Goal: Transaction & Acquisition: Download file/media

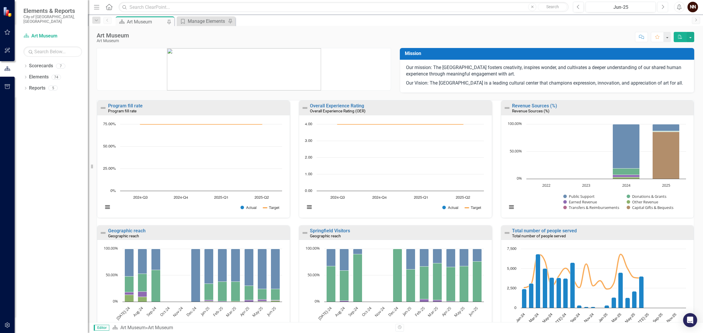
click at [659, 5] on button "Next" at bounding box center [662, 7] width 11 height 11
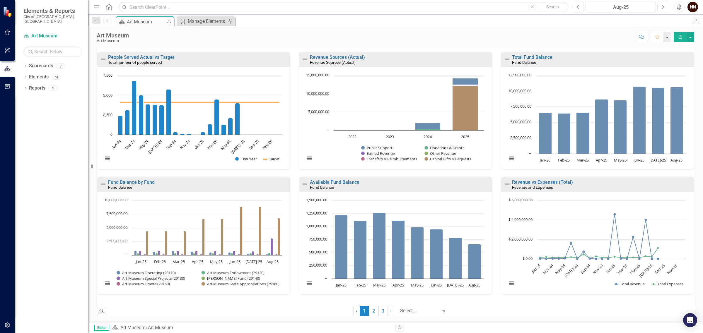
scroll to position [306, 0]
click at [345, 182] on link "Available Fund Balance" at bounding box center [334, 182] width 49 height 6
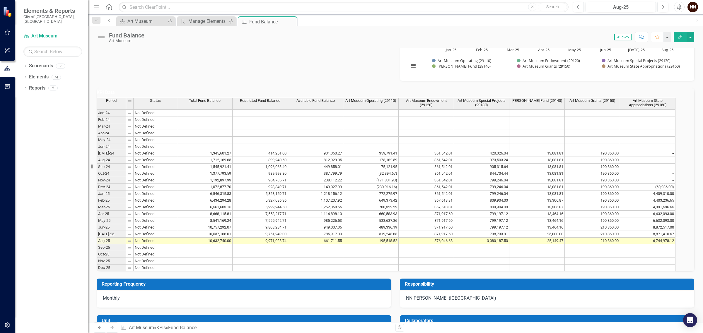
scroll to position [403, 0]
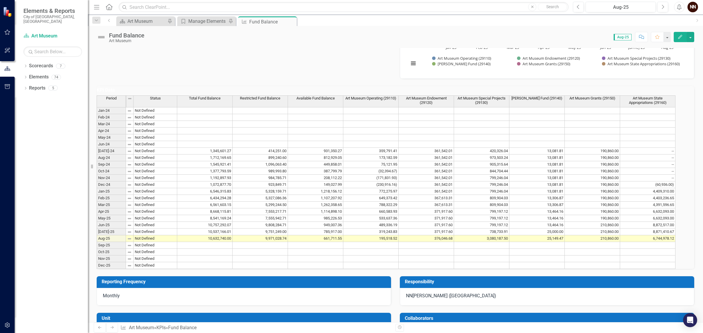
click at [331, 249] on td at bounding box center [315, 245] width 55 height 7
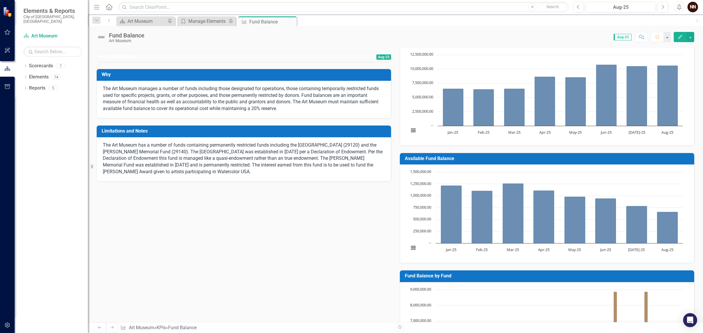
scroll to position [0, 0]
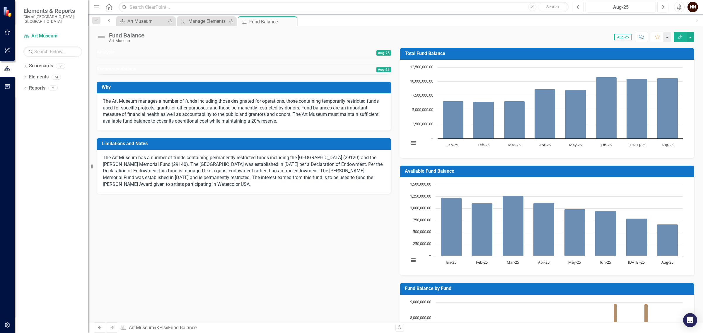
click at [577, 4] on icon "Previous" at bounding box center [578, 6] width 3 height 5
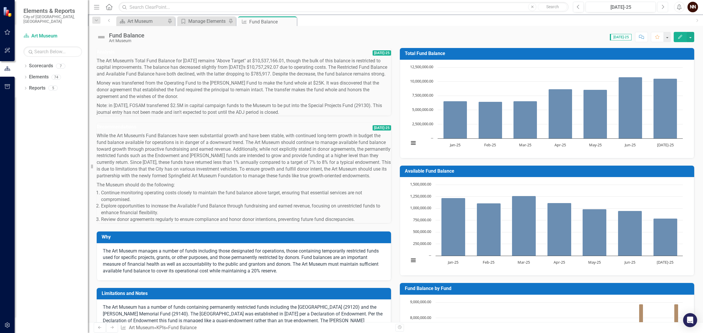
click at [665, 6] on button "Next" at bounding box center [662, 7] width 11 height 11
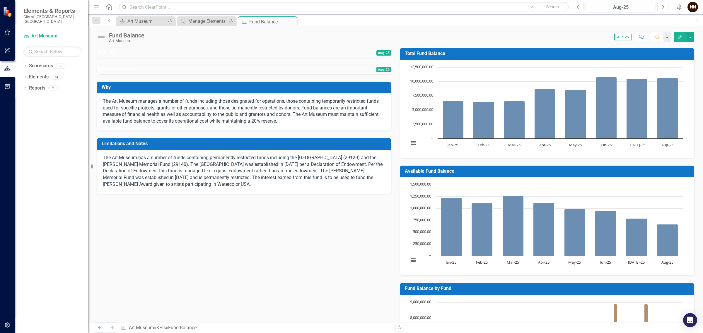
click at [312, 55] on td "Aug-25" at bounding box center [325, 53] width 132 height 10
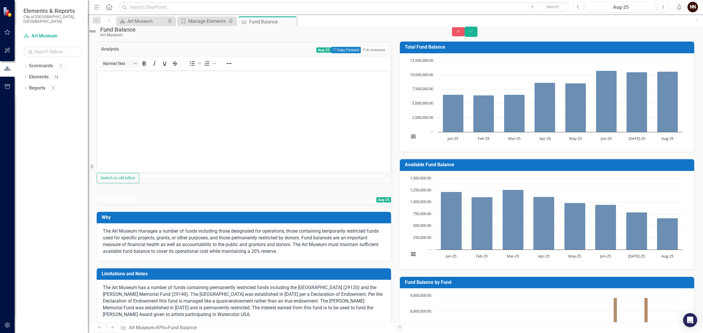
click at [282, 90] on body "Rich Text Area. Press ALT-0 for help." at bounding box center [243, 114] width 293 height 88
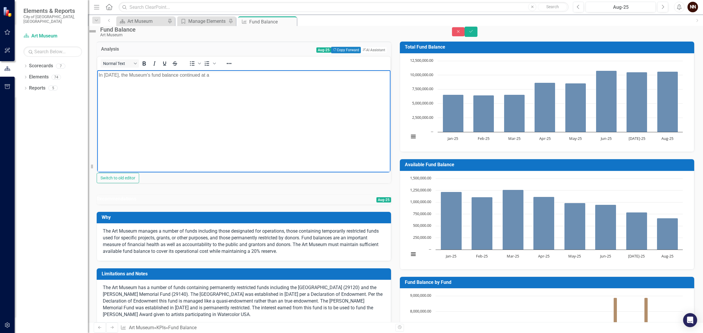
click at [213, 74] on p "In August 2025, the Museum's fund balance continued at a" at bounding box center [244, 74] width 290 height 7
click at [372, 50] on div "Analysis Aug-25 Copy Forward Copy Forward ClearPoint AI AI Assistant" at bounding box center [244, 49] width 294 height 14
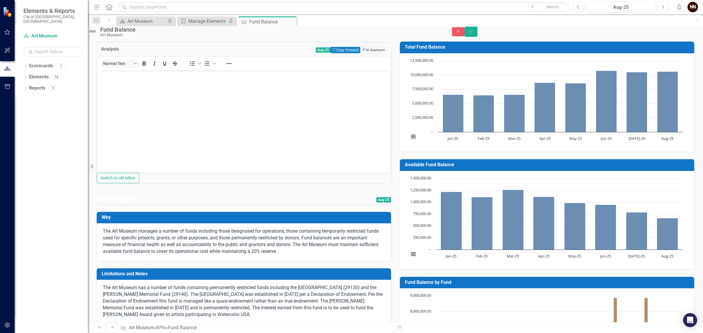
click at [371, 53] on button "ClearPoint AI AI Assistant" at bounding box center [373, 50] width 26 height 6
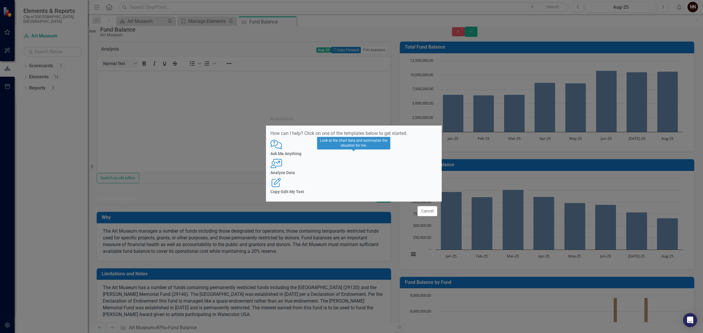
click at [282, 165] on icon "User with Chart" at bounding box center [276, 163] width 12 height 9
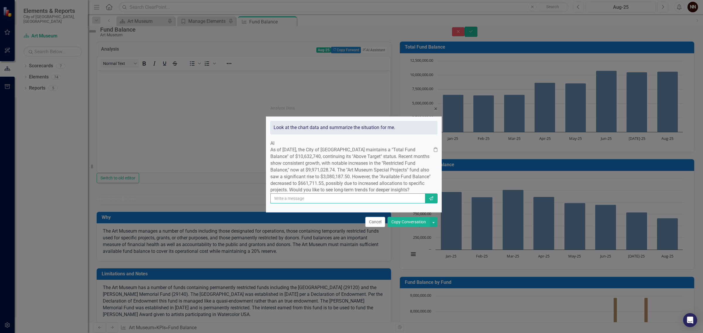
click at [393, 204] on input "text" at bounding box center [347, 199] width 155 height 10
type input "yes"
click at [426, 204] on button "Send" at bounding box center [431, 199] width 13 height 10
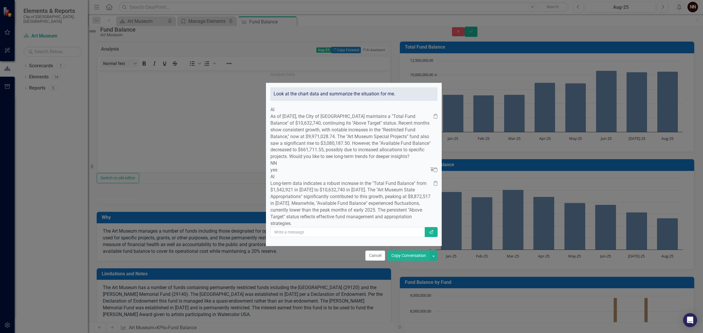
click at [225, 152] on div "Analyze Data × Close Look at the chart data and summarize the situation for me.…" at bounding box center [351, 166] width 703 height 333
drag, startPoint x: 372, startPoint y: 274, endPoint x: 199, endPoint y: 93, distance: 250.4
click at [372, 261] on button "Cancel" at bounding box center [375, 256] width 20 height 10
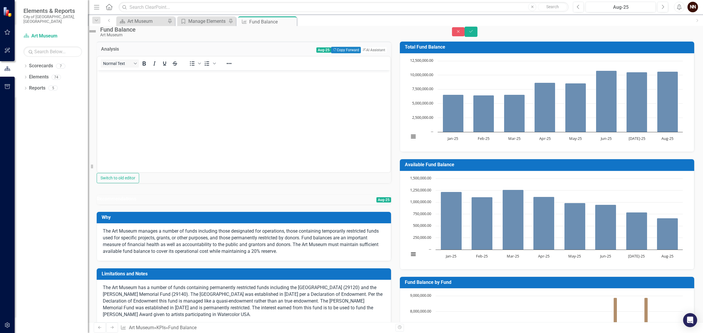
click at [240, 102] on body "Rich Text Area. Press ALT-0 for help." at bounding box center [243, 114] width 293 height 88
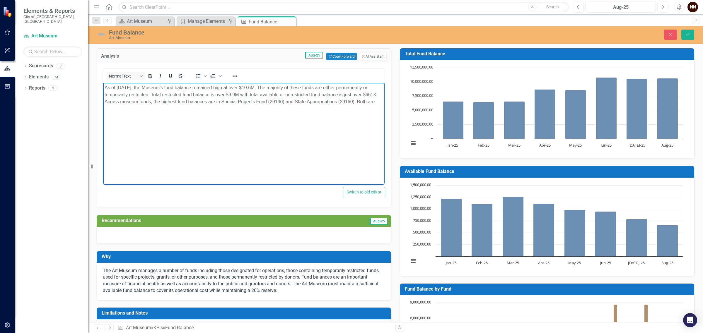
click at [285, 102] on p "As of [DATE], the Museum's fund balance remained high at over $10.6M. The major…" at bounding box center [244, 94] width 278 height 21
click at [121, 108] on p "As of [DATE], the Museum's fund balance remained high at over $10.6M. The major…" at bounding box center [244, 98] width 278 height 28
click at [232, 110] on p "As of August 2025, the Museum's fund balance remained high at over $10.6M. The …" at bounding box center [244, 98] width 278 height 28
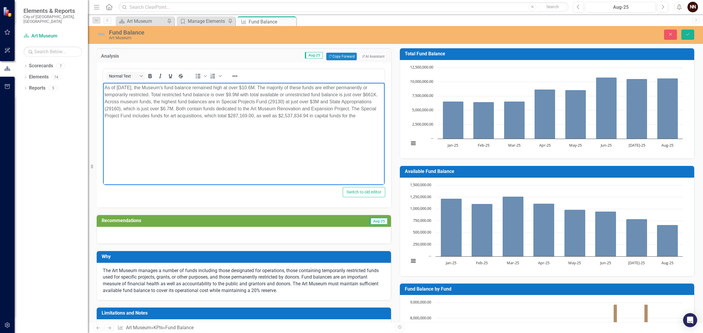
click at [348, 108] on p "As of August 2025, the Museum's fund balance remained high at over $10.6M. The …" at bounding box center [244, 101] width 278 height 35
click at [377, 118] on p "As of August 2025, the Museum's fund balance remained high at over $10.6M. The …" at bounding box center [244, 101] width 278 height 35
click at [294, 122] on p "As of August 2025, the Museum's fund balance remained high at over $10.6M. The …" at bounding box center [244, 105] width 278 height 42
click at [342, 123] on p "As of August 2025, the Museum's fund balance remained high at over $10.6M. The …" at bounding box center [244, 105] width 278 height 42
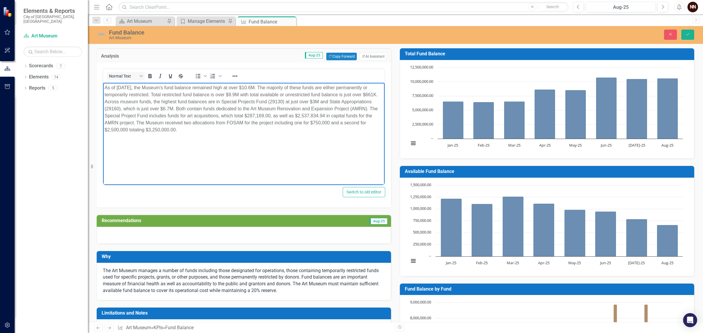
click at [329, 123] on p "As of August 2025, the Museum's fund balance remained high at over $10.6M. The …" at bounding box center [244, 108] width 278 height 49
click at [127, 128] on p "As of August 2025, the Museum's fund balance remained high at over $10.6M. The …" at bounding box center [244, 108] width 278 height 49
click at [191, 132] on p "As of August 2025, the Museum's fund balance remained high at over $10.6M. The …" at bounding box center [244, 108] width 278 height 49
click at [260, 131] on p "As of August 2025, the Museum's fund balance remained high at over $10.6M. The …" at bounding box center [244, 108] width 278 height 49
click at [283, 131] on p "As of August 2025, the Museum's fund balance remained high at over $10.6M. The …" at bounding box center [244, 108] width 278 height 49
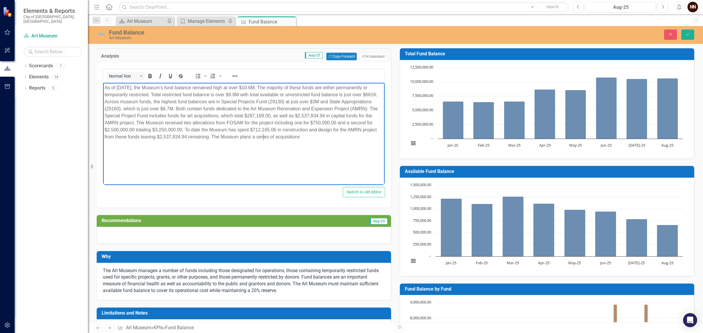
click at [254, 137] on p "As of August 2025, the Museum's fund balance remained high at over $10.6M. The …" at bounding box center [244, 112] width 278 height 56
drag, startPoint x: 240, startPoint y: 137, endPoint x: 270, endPoint y: 136, distance: 30.5
click at [270, 136] on p "As of August 2025, the Museum's fund balance remained high at over $10.6M. The …" at bounding box center [244, 112] width 278 height 56
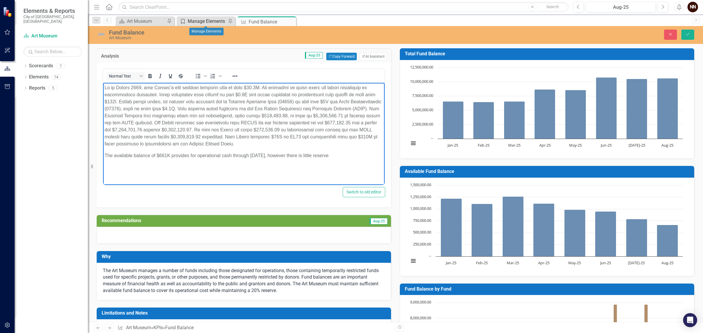
click at [194, 22] on div "Manage Elements" at bounding box center [207, 21] width 39 height 7
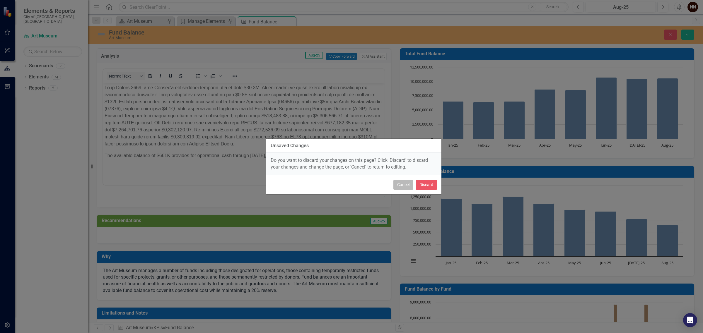
click at [407, 184] on button "Cancel" at bounding box center [403, 185] width 20 height 10
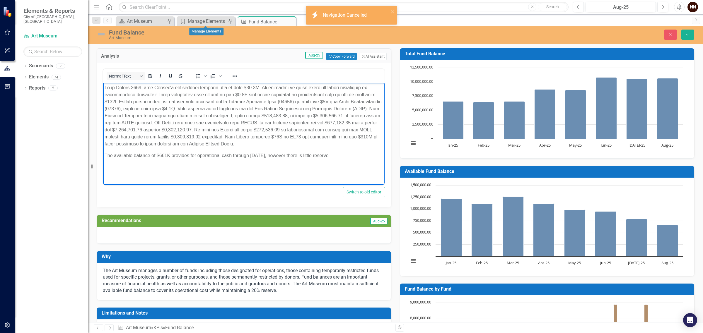
click at [356, 155] on p "The available balance of $661K provides for operational cash through [DATE], ho…" at bounding box center [244, 155] width 278 height 7
click at [288, 156] on p "The available balance of $661K provides for operational cash through [DATE], ho…" at bounding box center [244, 159] width 278 height 14
click at [201, 160] on p "The available balance of $661K provides for operational cash through [DATE], ho…" at bounding box center [244, 159] width 278 height 14
click at [693, 36] on button "Save" at bounding box center [687, 35] width 13 height 10
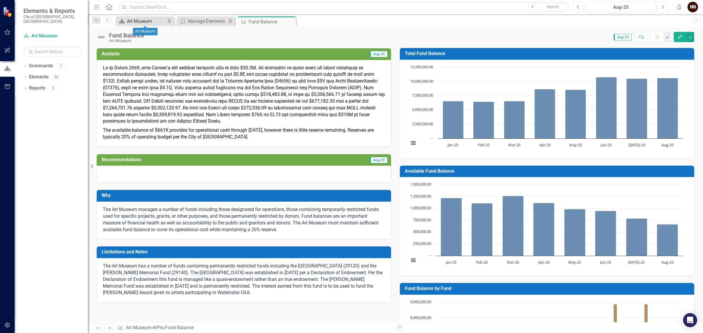
click at [134, 18] on div "Art Museum" at bounding box center [146, 21] width 39 height 7
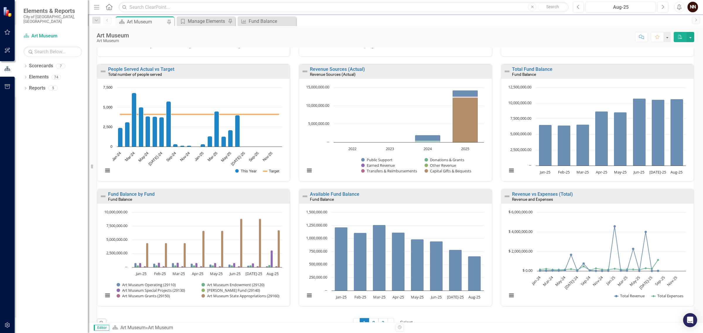
scroll to position [293, 0]
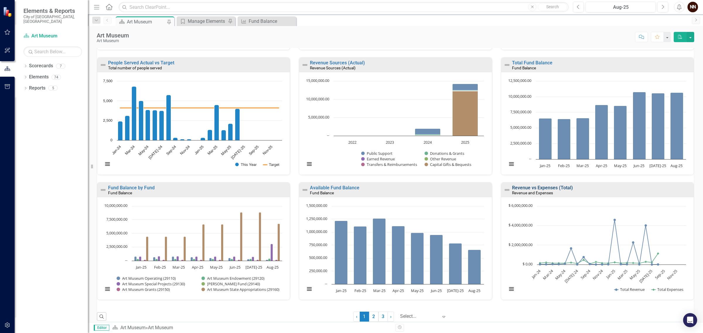
click at [553, 191] on link "Revenue vs Expenses (Total)" at bounding box center [542, 188] width 61 height 6
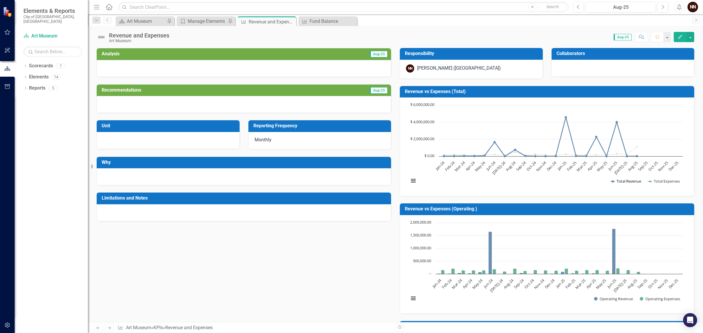
click at [627, 182] on button "Show Total Revenue" at bounding box center [626, 181] width 31 height 5
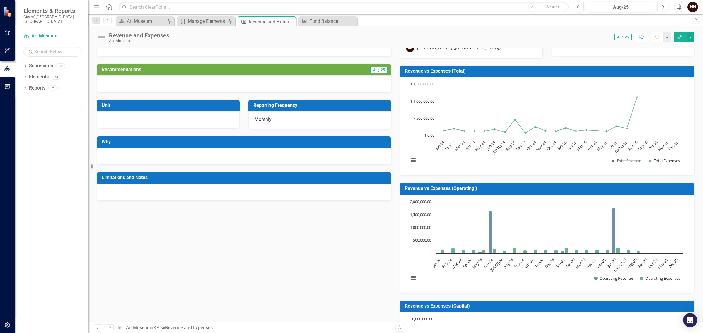
scroll to position [37, 0]
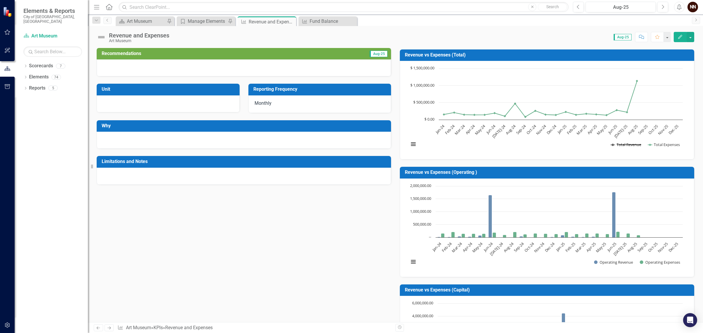
click at [632, 143] on button "Show Total Revenue" at bounding box center [626, 144] width 31 height 5
click at [601, 173] on h3 "Revenue vs Expenses (Operating )" at bounding box center [548, 172] width 286 height 5
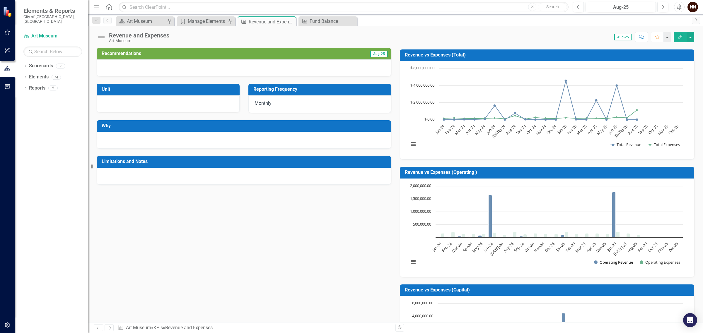
click at [620, 264] on button "Show Operating Revenue" at bounding box center [613, 262] width 39 height 5
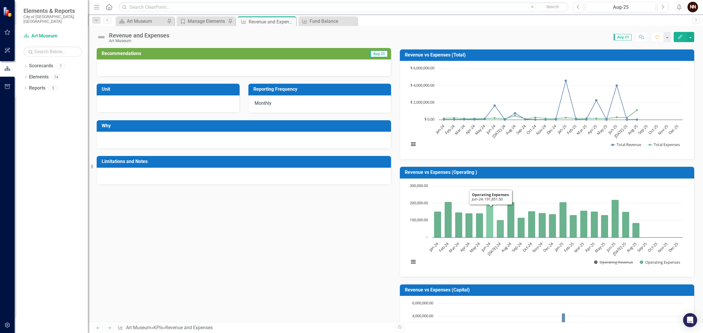
click at [486, 219] on icon "Jun-24, 191,851.5. Operating Expenses." at bounding box center [489, 221] width 7 height 33
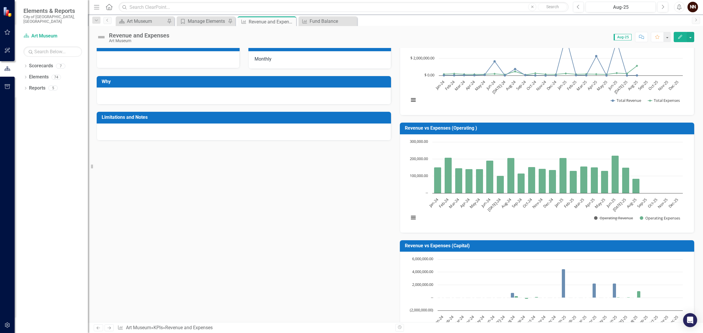
scroll to position [73, 0]
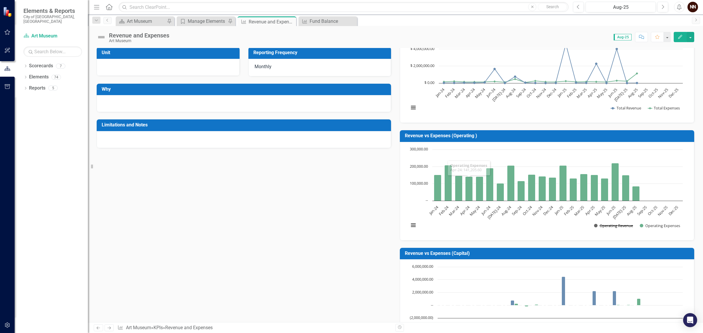
click at [618, 225] on button "Show Operating Revenue" at bounding box center [613, 225] width 39 height 5
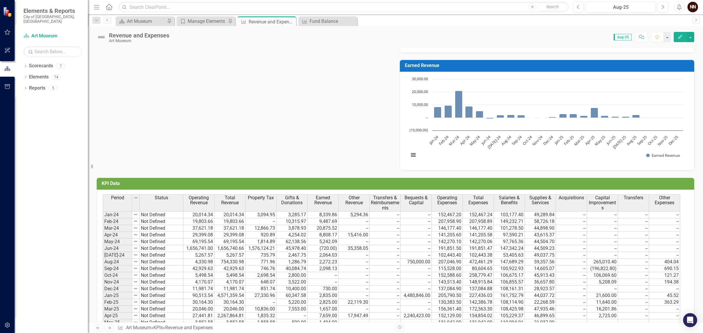
scroll to position [449, 0]
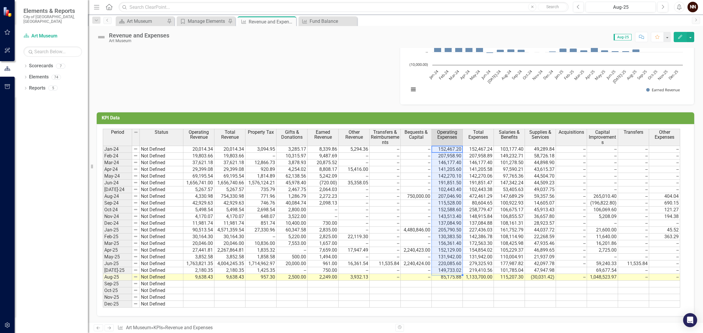
drag, startPoint x: 448, startPoint y: 144, endPoint x: 440, endPoint y: 265, distance: 121.2
click at [440, 265] on tbody "Jan-24 Not Defined 20,014.34 20,014.34 3,094.95 3,285.17 8,339.86 5,294.36 -- -…" at bounding box center [391, 227] width 577 height 162
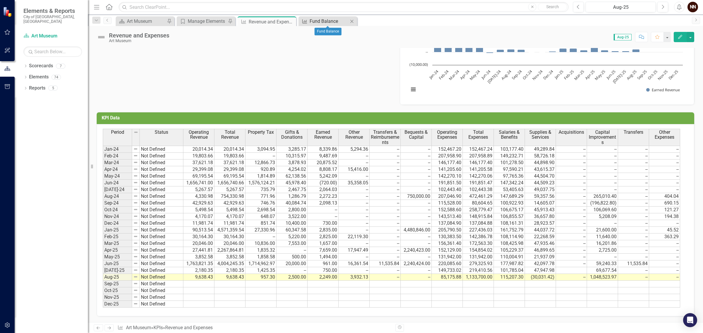
click at [311, 20] on div "Fund Balance" at bounding box center [329, 21] width 39 height 7
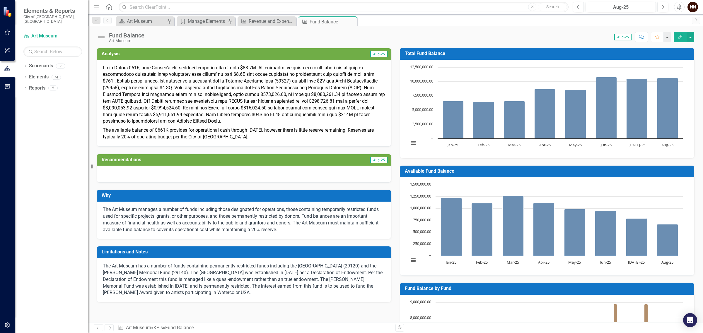
click at [259, 135] on p "The available balance of $661K provides for operational cash through December o…" at bounding box center [244, 133] width 282 height 15
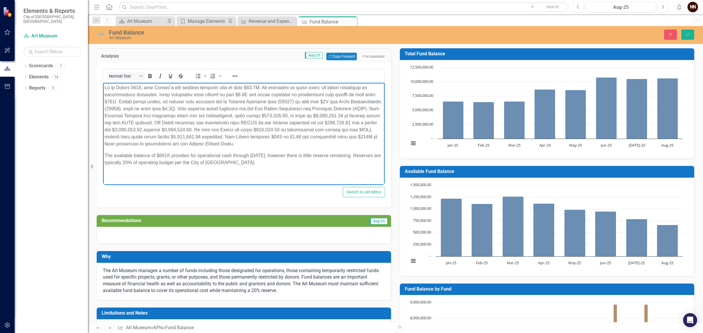
click at [270, 161] on p "The available balance of $661K provides for operational cash through December o…" at bounding box center [244, 159] width 278 height 14
click at [196, 174] on body "The available balance of $661K provides for operational cash through December o…" at bounding box center [243, 131] width 281 height 97
click at [220, 154] on p "The available balance of $661K provides for operational cash through December o…" at bounding box center [244, 162] width 278 height 21
click at [171, 164] on p "The available balance of $661K provides for operating cash through December of …" at bounding box center [244, 162] width 278 height 21
click at [687, 35] on icon "Save" at bounding box center [687, 34] width 5 height 4
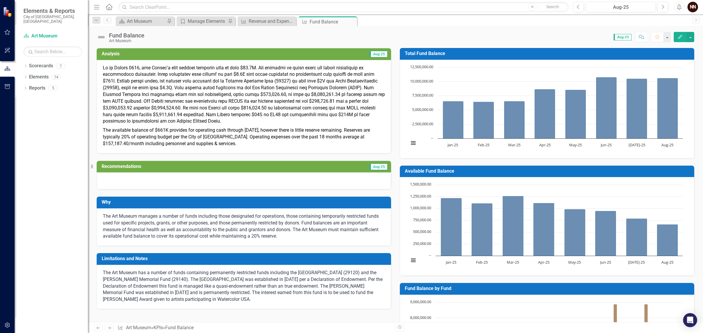
click at [251, 169] on h3 "Recommendations" at bounding box center [199, 166] width 195 height 5
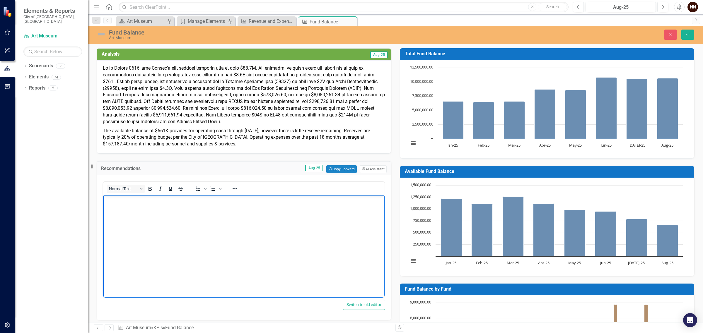
click at [215, 207] on body "Rich Text Area. Press ALT-0 for help." at bounding box center [243, 240] width 281 height 88
click at [375, 171] on button "ClearPoint AI AI Assistant" at bounding box center [373, 169] width 27 height 8
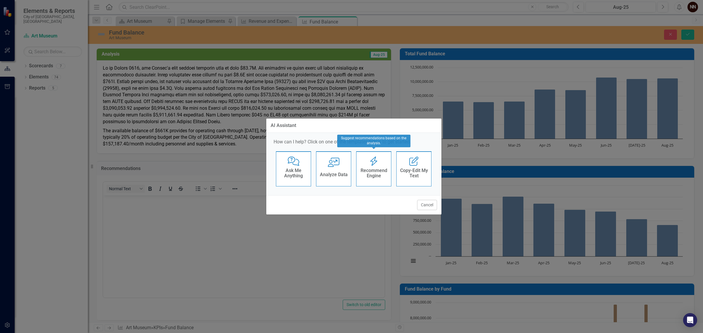
click at [373, 171] on h4 "Recommend Engine" at bounding box center [373, 173] width 29 height 10
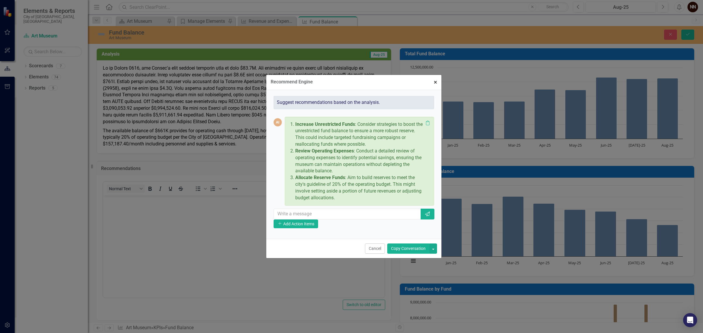
click at [437, 83] on button "× Close" at bounding box center [435, 82] width 12 height 15
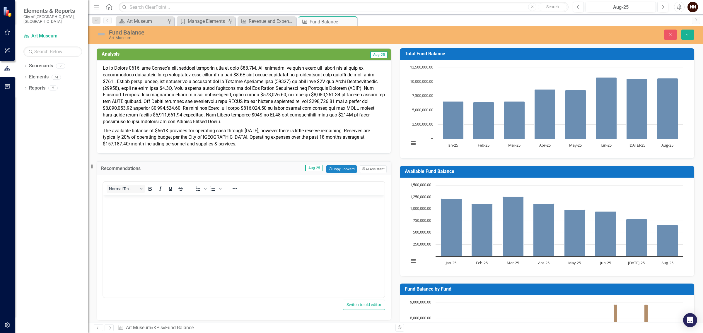
click at [229, 207] on body "Rich Text Area. Press ALT-0 for help." at bounding box center [243, 240] width 281 height 88
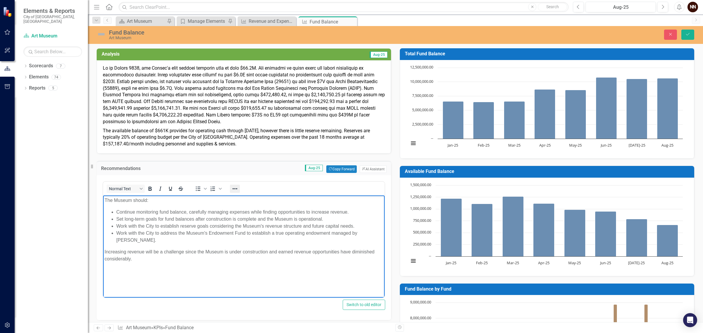
click at [232, 187] on icon "Reveal or hide additional toolbar items" at bounding box center [234, 188] width 7 height 7
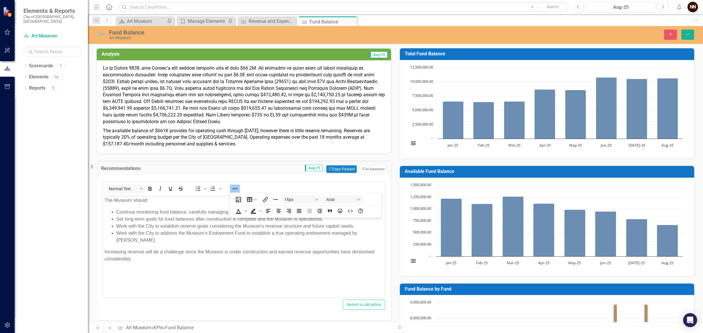
click at [218, 249] on p "Increasing revenue will be a challenge since the Museum is under construction a…" at bounding box center [244, 256] width 278 height 14
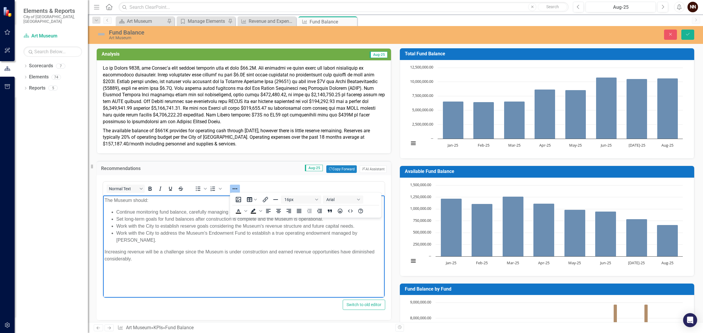
click at [188, 258] on body "The Museum should: Continue monitoring fund balance, carefully managing expense…" at bounding box center [243, 240] width 281 height 88
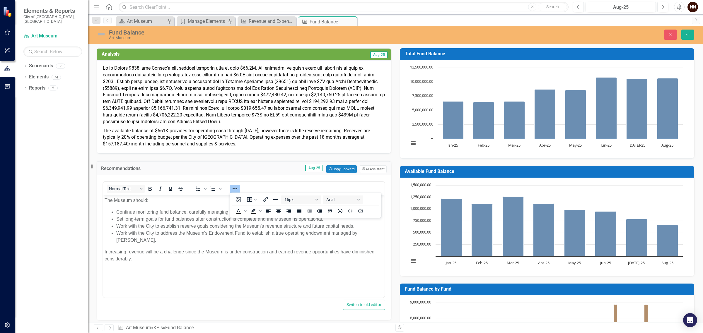
click at [243, 135] on p "The available balance of $661K provides for operating cash through [DATE], howe…" at bounding box center [244, 136] width 282 height 21
click at [276, 109] on p at bounding box center [244, 95] width 282 height 61
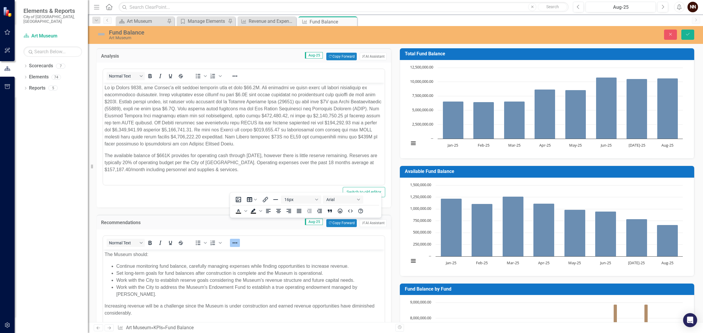
click at [279, 129] on p "Rich Text Area. Press ALT-0 for help." at bounding box center [244, 115] width 278 height 63
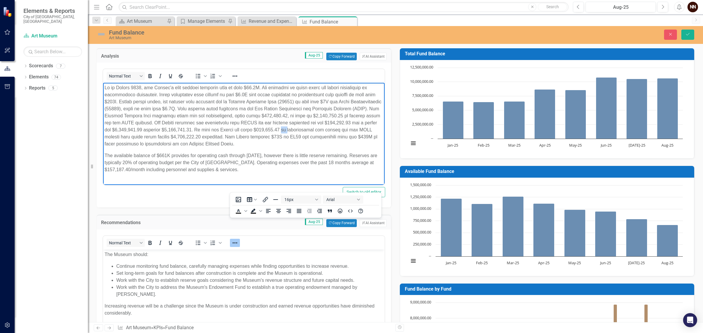
click at [279, 129] on p "Rich Text Area. Press ALT-0 for help." at bounding box center [244, 115] width 278 height 63
click at [266, 147] on p "Rich Text Area. Press ALT-0 for help." at bounding box center [244, 115] width 278 height 63
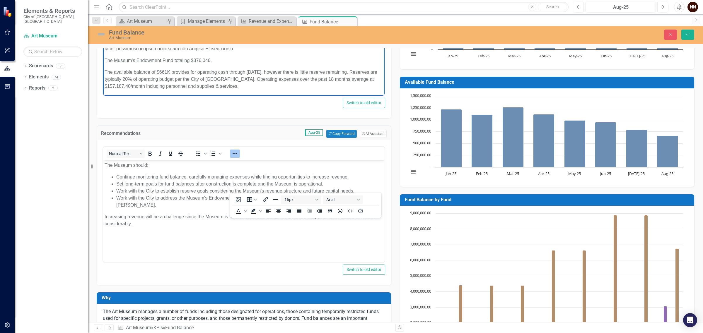
scroll to position [73, 0]
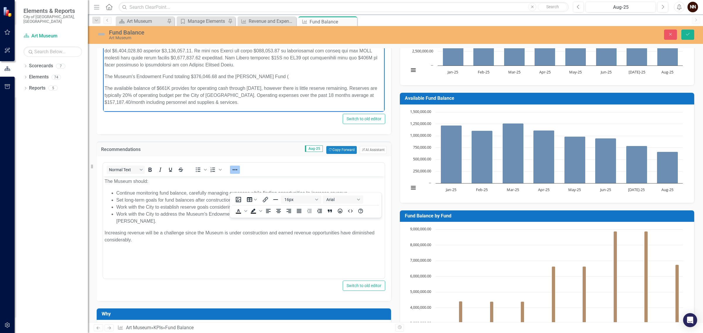
click at [173, 75] on p "The Museum's Endowment Fund totaling $376,046.68 and the Robert Goodier Fund (" at bounding box center [244, 76] width 278 height 7
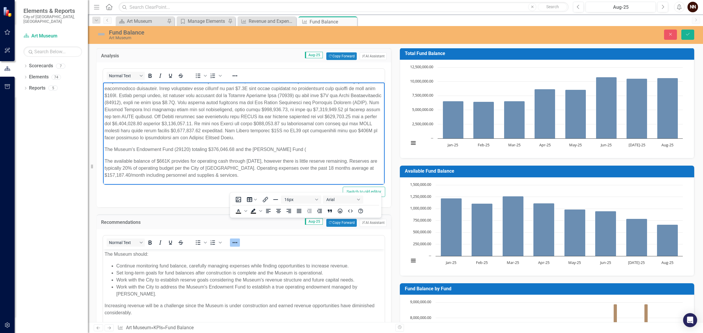
scroll to position [0, 0]
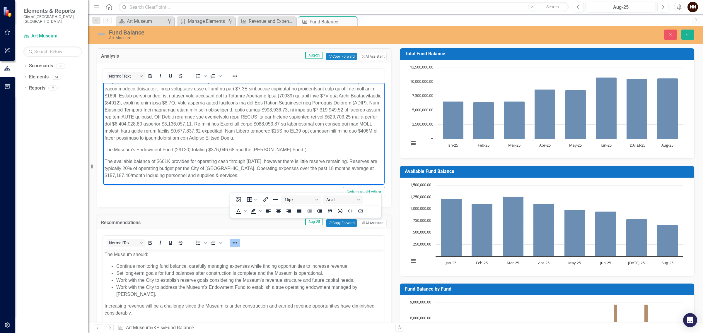
click at [304, 148] on p "The Museum's Endowment Fund (29120) totaling $376,046.68 and the Robert Goodier…" at bounding box center [244, 149] width 278 height 7
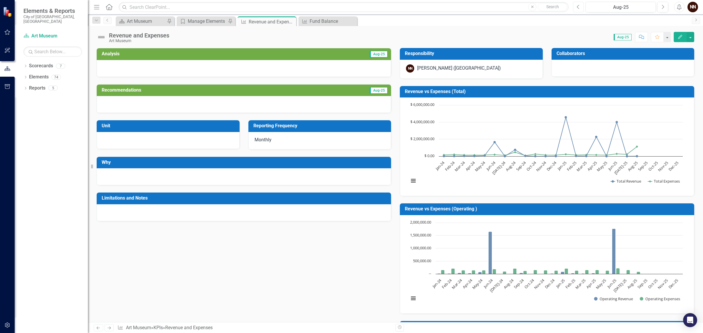
click at [579, 7] on icon "Previous" at bounding box center [578, 6] width 3 height 5
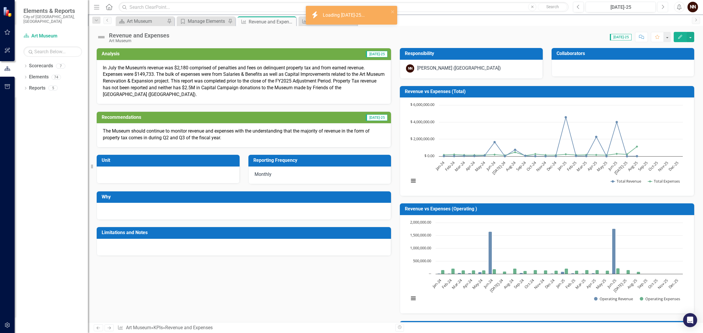
click at [662, 6] on icon "Next" at bounding box center [662, 6] width 3 height 5
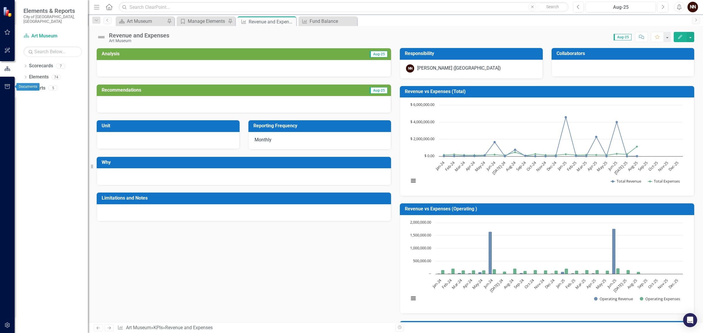
click at [9, 88] on icon "button" at bounding box center [7, 86] width 5 height 5
click at [46, 39] on link "Briefing Books" at bounding box center [51, 41] width 73 height 7
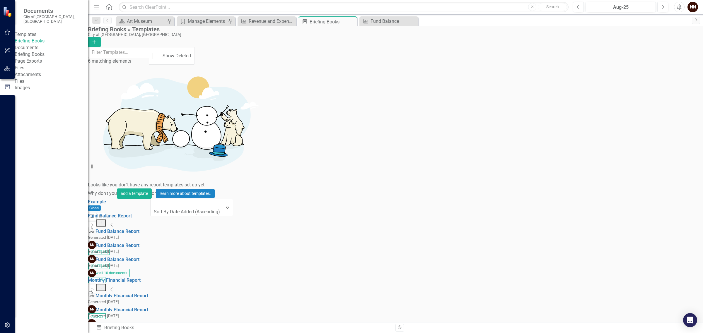
click at [94, 224] on icon "Start" at bounding box center [92, 226] width 4 height 4
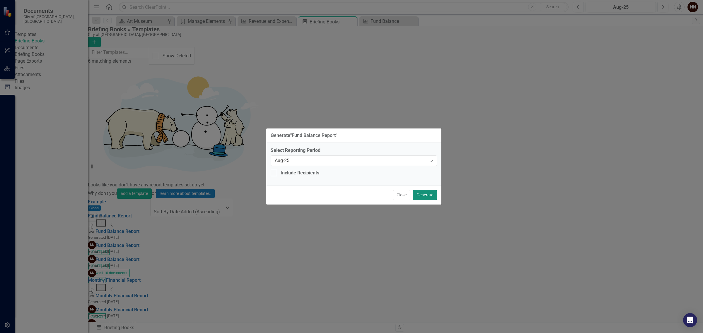
click at [424, 192] on button "Generate" at bounding box center [425, 195] width 24 height 10
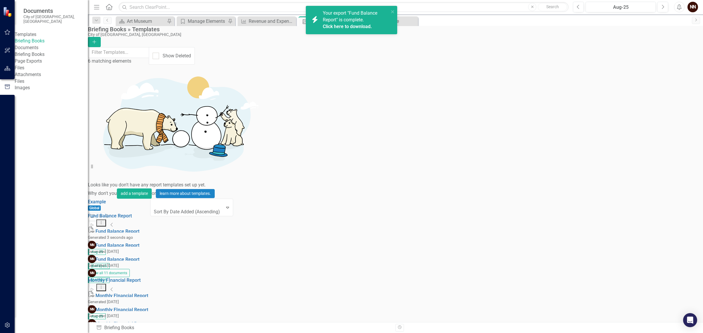
click at [350, 26] on link "Click here to download." at bounding box center [347, 27] width 49 height 6
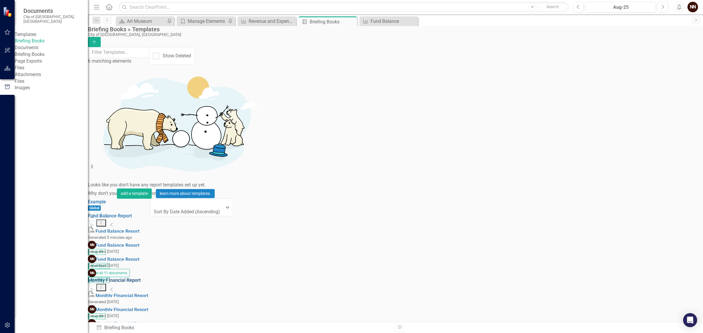
click at [141, 278] on link "Monthly FInancial Report" at bounding box center [114, 281] width 53 height 6
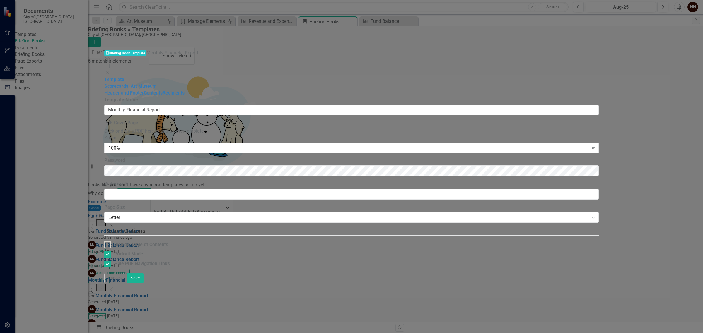
click at [110, 70] on icon "Close" at bounding box center [107, 72] width 6 height 5
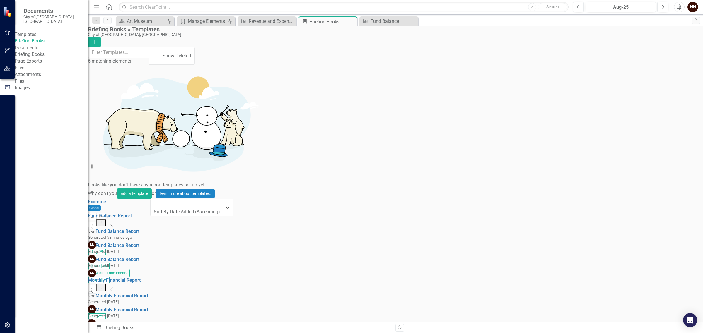
click at [94, 288] on icon "Start" at bounding box center [92, 290] width 4 height 4
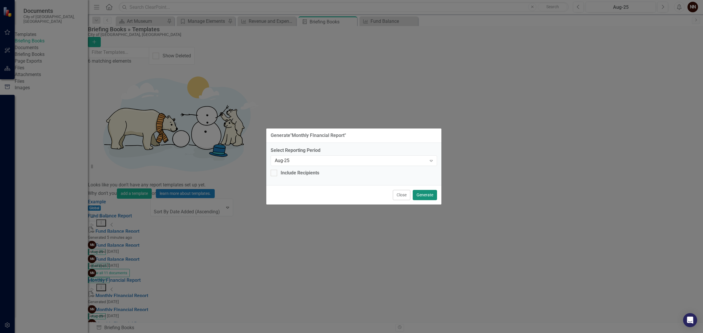
click at [420, 192] on button "Generate" at bounding box center [425, 195] width 24 height 10
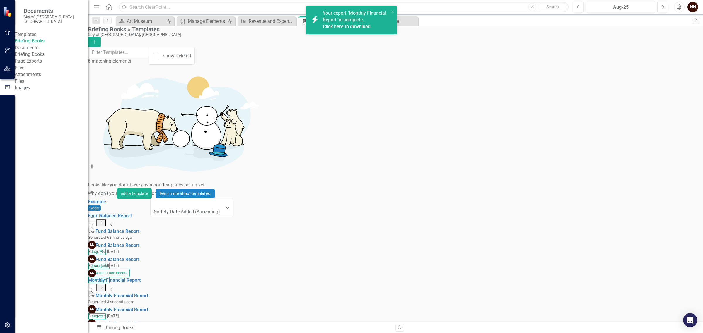
click at [346, 27] on link "Click here to download." at bounding box center [347, 27] width 49 height 6
